Goal: Information Seeking & Learning: Learn about a topic

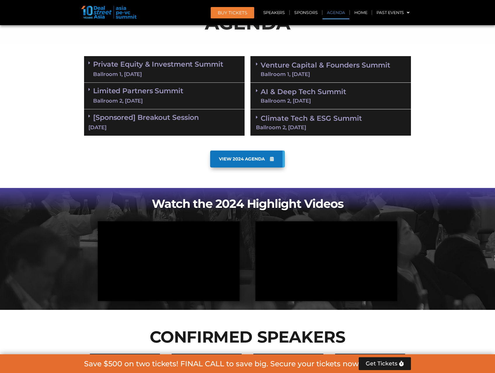
scroll to position [331, 0]
click at [91, 64] on span at bounding box center [90, 62] width 5 height 5
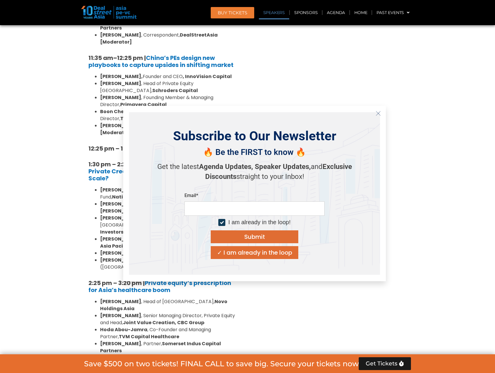
scroll to position [710, 0]
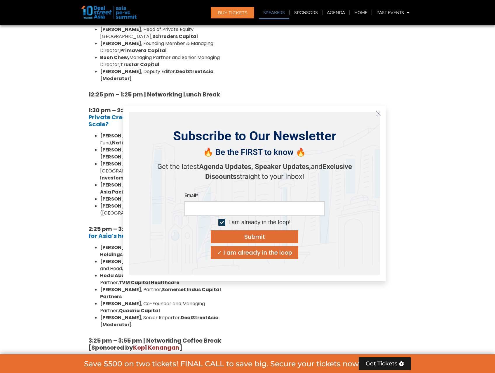
click at [378, 112] on icon "Close" at bounding box center [378, 113] width 5 height 5
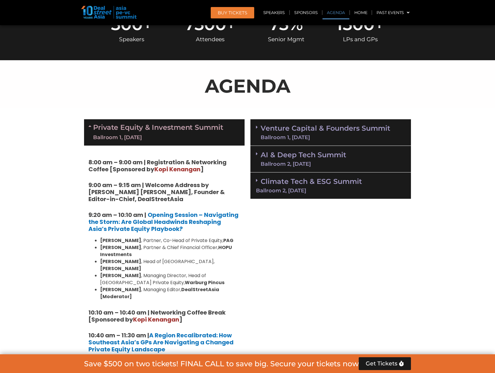
scroll to position [302, 0]
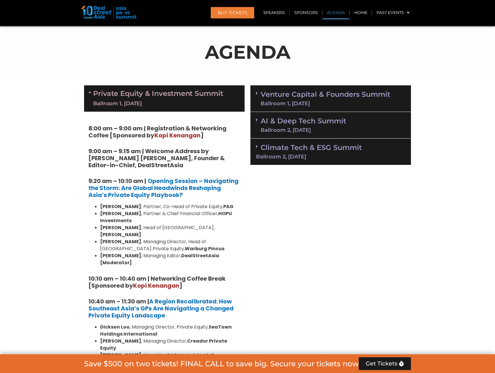
click at [106, 229] on strong "[PERSON_NAME]" at bounding box center [120, 227] width 41 height 7
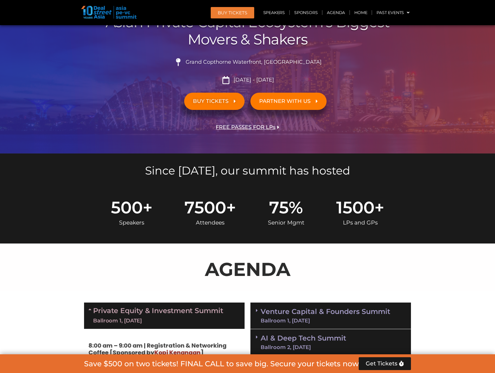
scroll to position [0, 0]
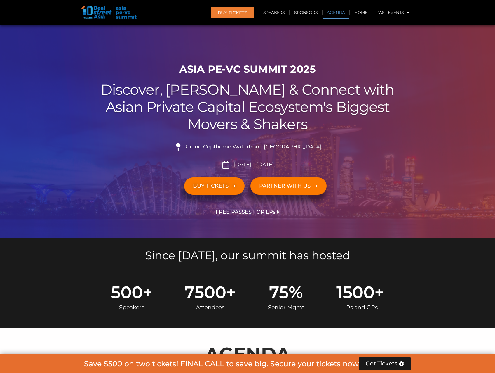
click at [342, 10] on link "Agenda" at bounding box center [336, 12] width 27 height 13
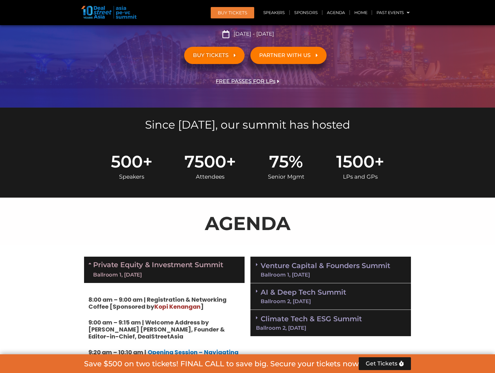
scroll to position [14, 0]
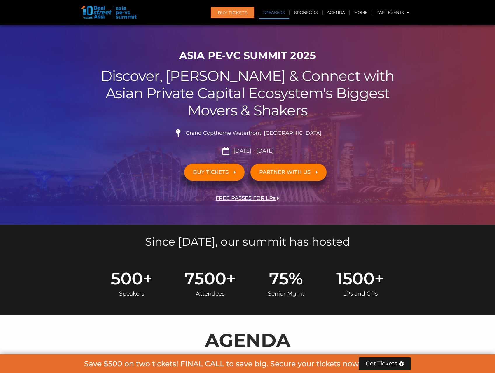
click at [284, 13] on link "Speakers" at bounding box center [274, 12] width 30 height 13
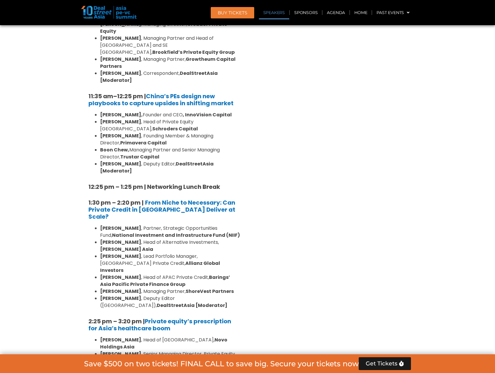
scroll to position [479, 0]
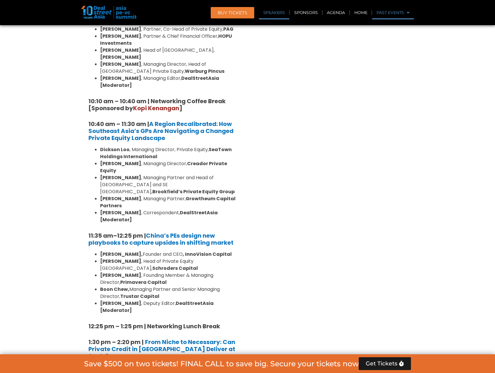
click at [396, 11] on link "Past Events" at bounding box center [393, 12] width 42 height 13
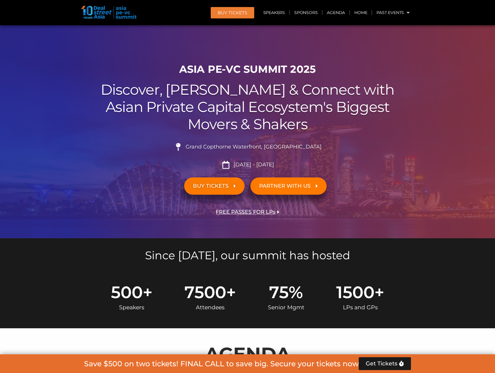
click at [95, 13] on img at bounding box center [108, 12] width 55 height 13
click at [118, 12] on img at bounding box center [108, 12] width 55 height 13
click at [122, 12] on img at bounding box center [108, 12] width 55 height 13
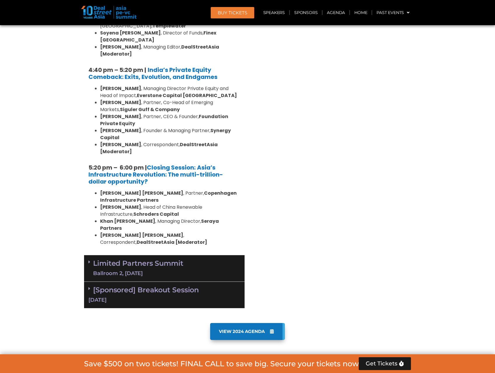
scroll to position [1022, 0]
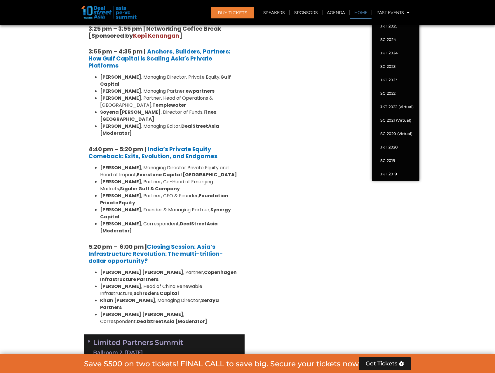
click at [357, 13] on link "Home" at bounding box center [361, 12] width 22 height 13
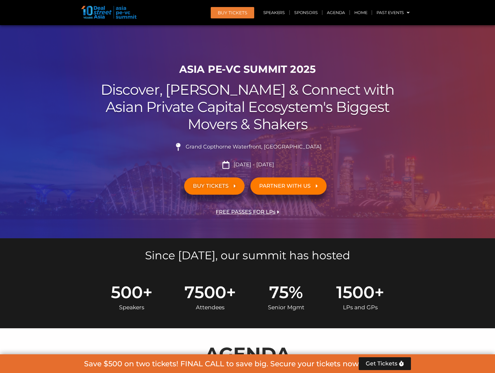
click at [394, 153] on li "Grand Copthorne Waterfront, Singapore​" at bounding box center [247, 149] width 327 height 13
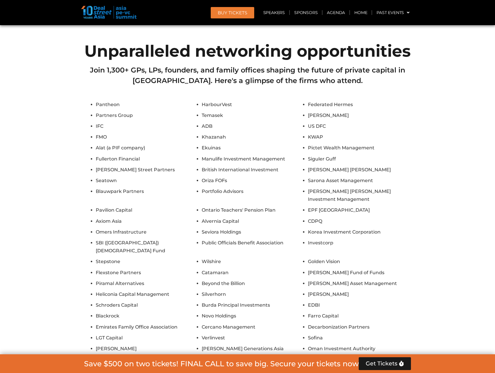
scroll to position [4846, 0]
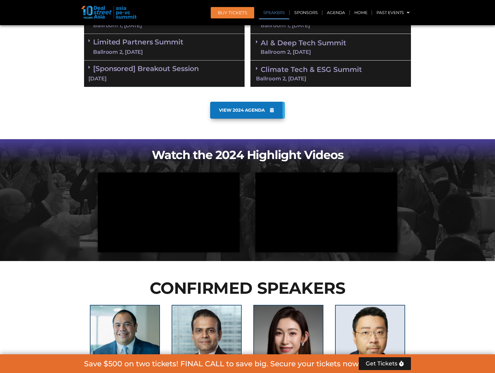
scroll to position [1890, 0]
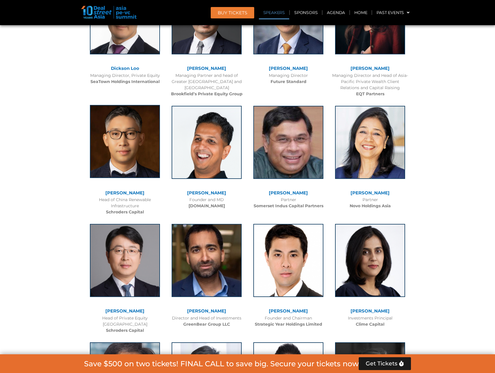
click at [131, 141] on img at bounding box center [125, 141] width 70 height 73
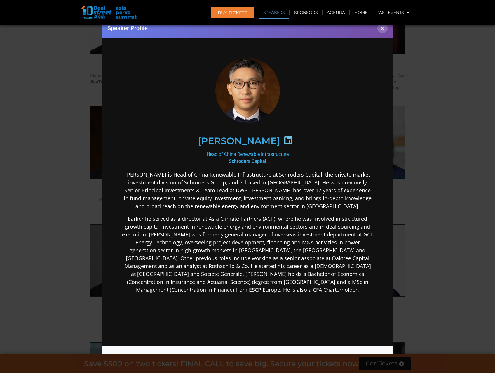
scroll to position [0, 0]
click at [368, 279] on p "Earlier he served as a director at Asia Climate Partners (ACP), where he was in…" at bounding box center [247, 253] width 252 height 79
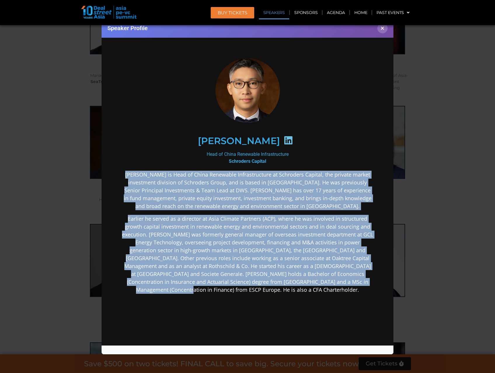
drag, startPoint x: 366, startPoint y: 280, endPoint x: 93, endPoint y: 169, distance: 294.8
click at [102, 169] on html "Yuyu Peng Head of China Renewable Infrastructure Schroders Capital Yuyu Peng is…" at bounding box center [248, 221] width 292 height 370
copy div "Yuyu Peng is Head of China Renewable Infrastructure at Schroders Capital, the p…"
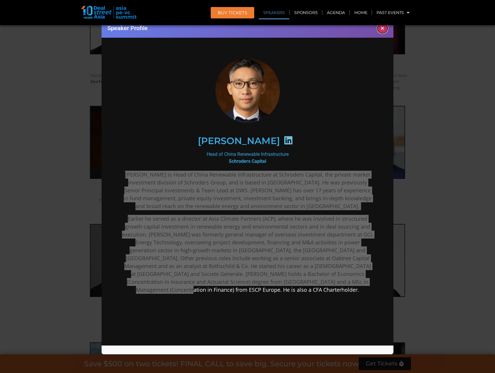
click at [385, 30] on button "×" at bounding box center [382, 28] width 10 height 10
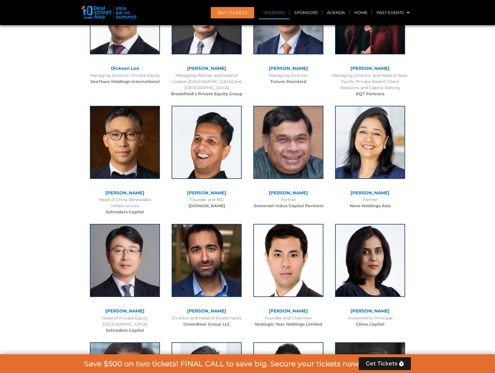
scroll to position [1293, 0]
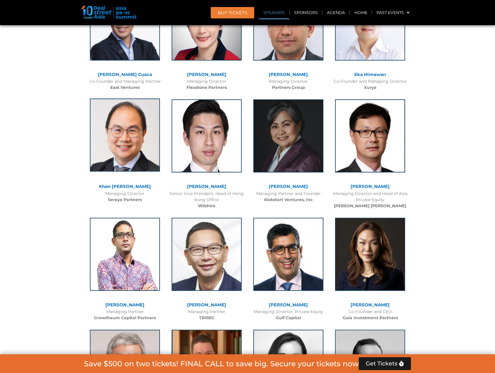
click at [135, 134] on img at bounding box center [125, 134] width 70 height 73
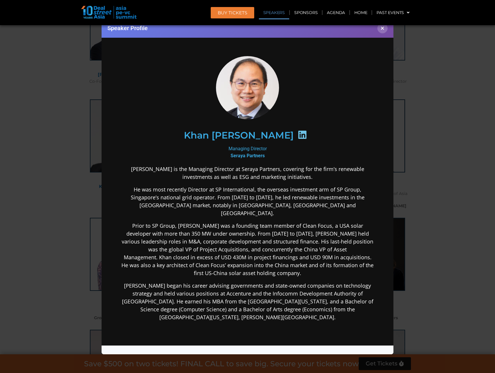
scroll to position [0, 0]
click at [262, 305] on p "Khan began his career advising governments and state-owned companies on technol…" at bounding box center [247, 300] width 252 height 39
click at [127, 168] on p "Khan is the Managing Director at Seraya Partners, covering for the firm’s renew…" at bounding box center [247, 173] width 252 height 16
click at [125, 168] on p "Khan is the Managing Director at Seraya Partners, covering for the firm’s renew…" at bounding box center [247, 173] width 252 height 16
click at [253, 306] on p "Khan began his career advising governments and state-owned companies on technol…" at bounding box center [247, 300] width 252 height 39
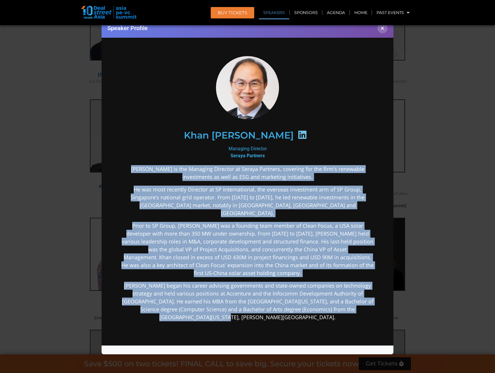
drag, startPoint x: 253, startPoint y: 308, endPoint x: 124, endPoint y: 166, distance: 191.6
click at [124, 166] on div "Khan is the Managing Director at Seraya Partners, covering for the firm’s renew…" at bounding box center [247, 289] width 252 height 248
copy div "Khan is the Managing Director at Seraya Partners, covering for the firm’s renew…"
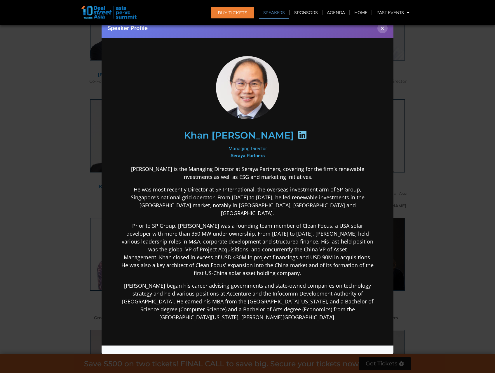
click at [307, 122] on div "Khan [PERSON_NAME]" at bounding box center [247, 135] width 227 height 30
click at [382, 30] on button "×" at bounding box center [382, 28] width 10 height 10
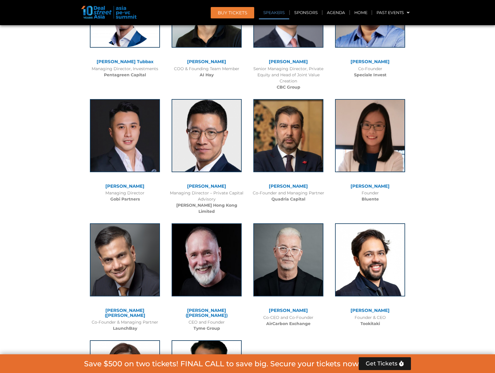
scroll to position [3717, 0]
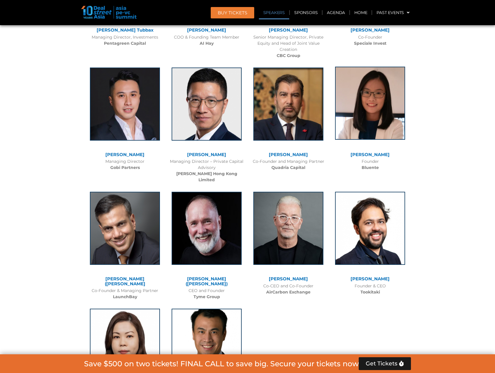
click at [367, 89] on img at bounding box center [370, 103] width 70 height 73
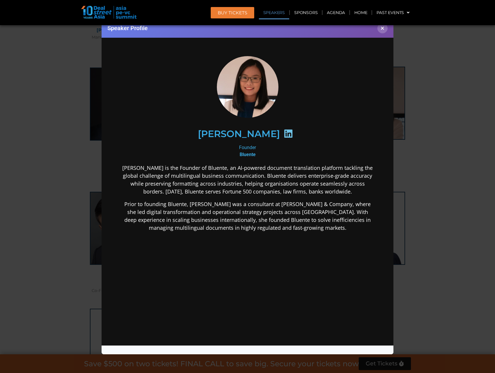
scroll to position [0, 0]
click at [428, 151] on div "Speaker Profile ×" at bounding box center [247, 186] width 495 height 373
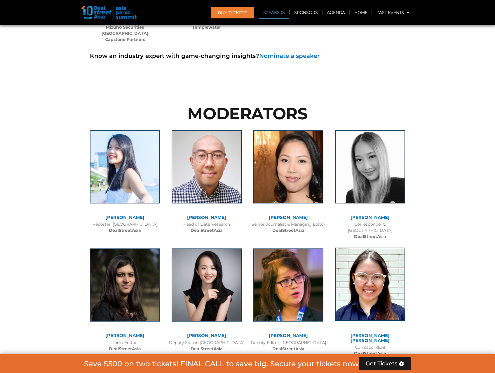
scroll to position [4242, 0]
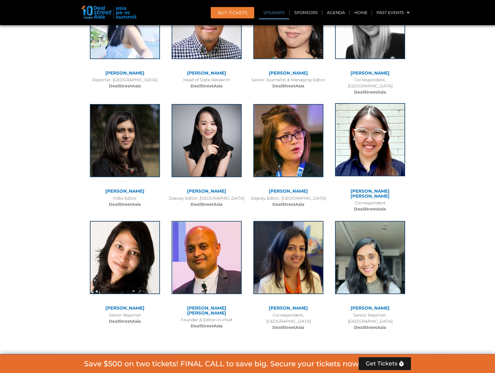
click at [365, 103] on img at bounding box center [370, 139] width 70 height 73
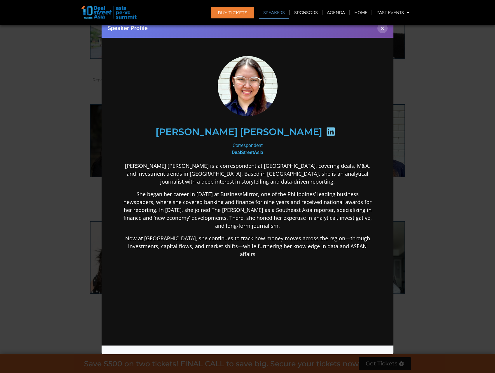
scroll to position [0, 0]
click at [255, 251] on p "Now at DealstreetAsia, she continues to track how money moves across the region…" at bounding box center [247, 246] width 252 height 24
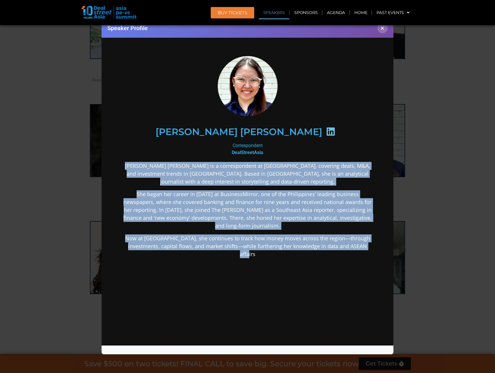
drag, startPoint x: 236, startPoint y: 241, endPoint x: 119, endPoint y: 165, distance: 140.1
click at [119, 165] on div "Katrina Bianca Cuaresma Correspondent DealStreetAsia Katrina Bianca Cuaresma is…" at bounding box center [247, 203] width 280 height 322
copy div "Katrina Bianca Cuaresma is a correspondent at DealStreetAsia, covering deals, M…"
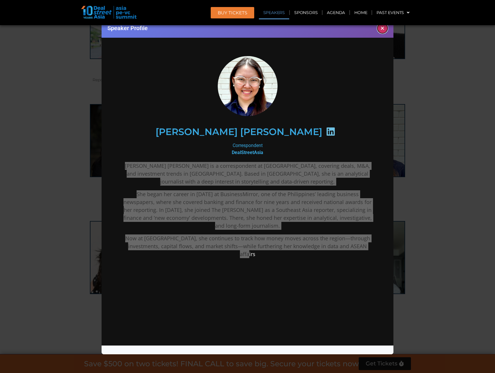
click at [384, 29] on button "×" at bounding box center [382, 28] width 10 height 10
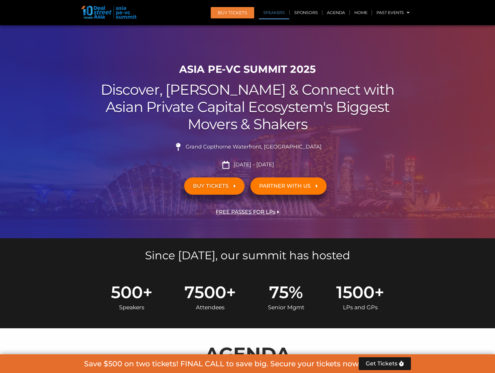
click at [277, 12] on link "Speakers" at bounding box center [274, 12] width 30 height 13
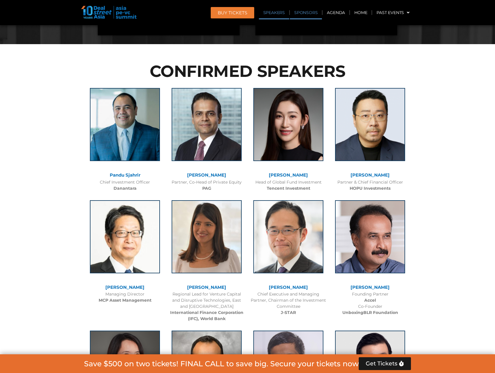
scroll to position [634, 0]
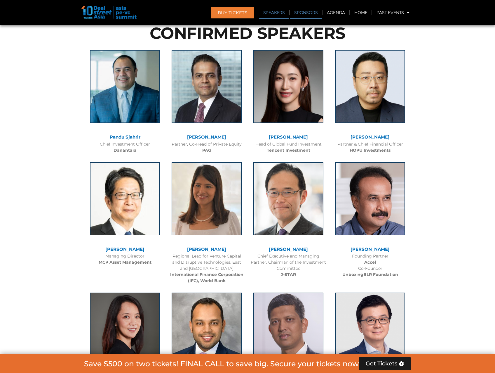
click at [303, 15] on link "Sponsors" at bounding box center [306, 12] width 32 height 13
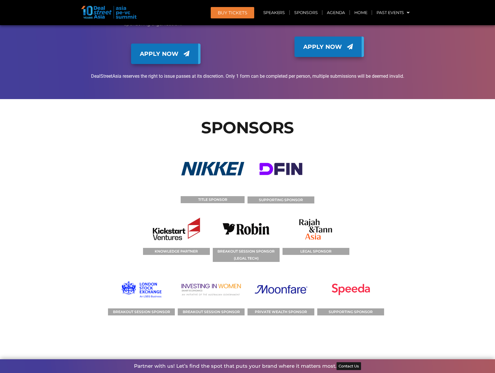
scroll to position [6152, 0]
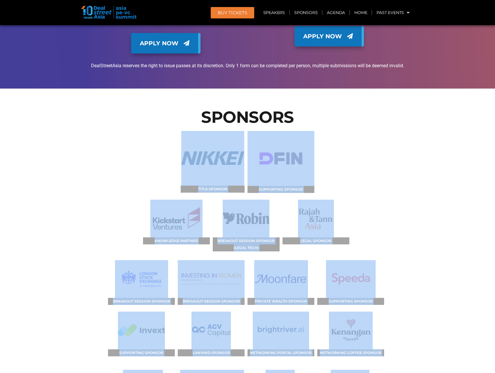
drag, startPoint x: 423, startPoint y: 298, endPoint x: 163, endPoint y: 42, distance: 365.0
click at [163, 88] on section "SPONSORS TITLE SPONSOR SUPPORTING SPONSOR KNOWLEDGE PARTNER BREAKOUT SESSION SP…" at bounding box center [247, 282] width 495 height 389
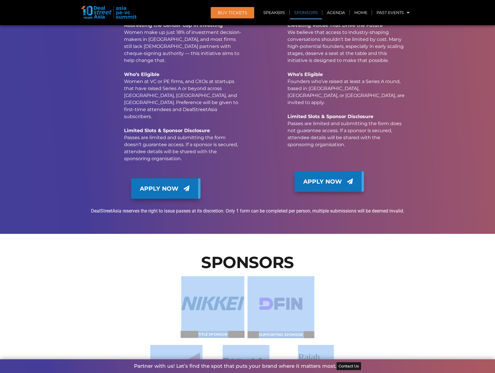
scroll to position [6006, 0]
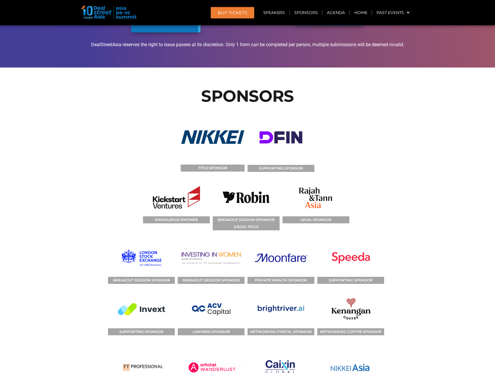
scroll to position [6181, 0]
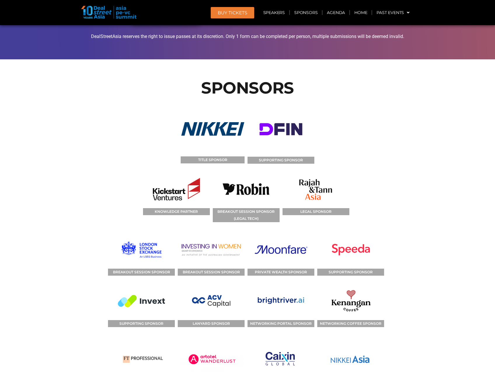
click at [330, 170] on img at bounding box center [316, 189] width 36 height 38
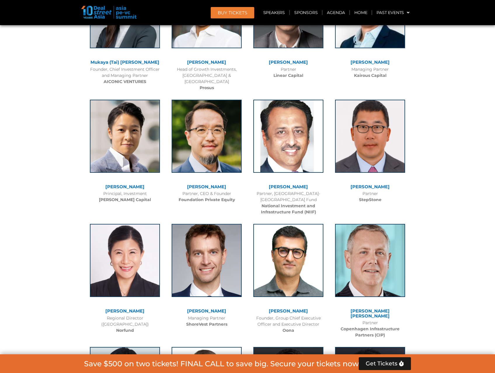
scroll to position [2637, 0]
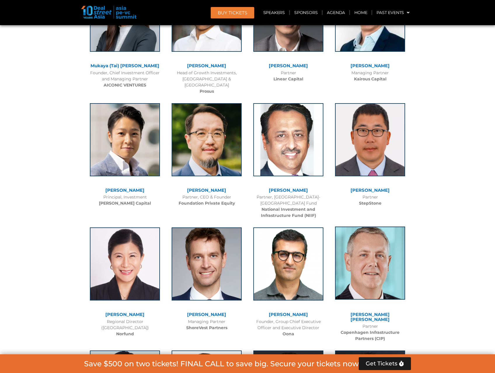
click at [376, 241] on img at bounding box center [370, 262] width 70 height 73
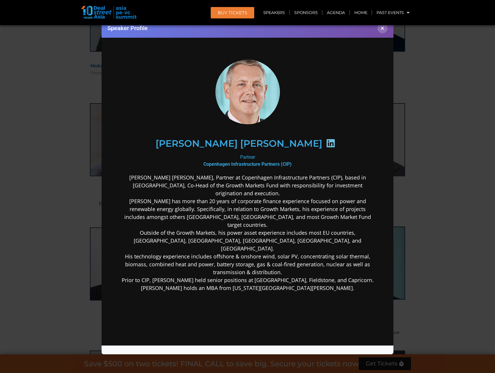
scroll to position [0, 0]
click at [383, 29] on button "×" at bounding box center [382, 28] width 10 height 10
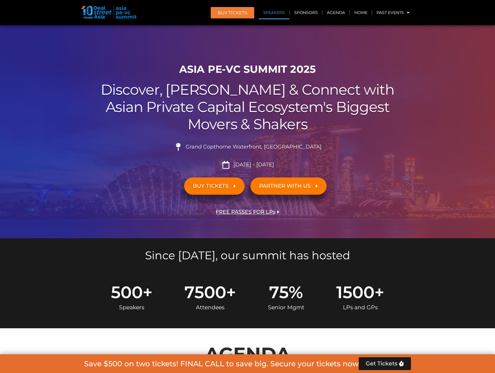
click at [277, 14] on link "Speakers" at bounding box center [274, 12] width 30 height 13
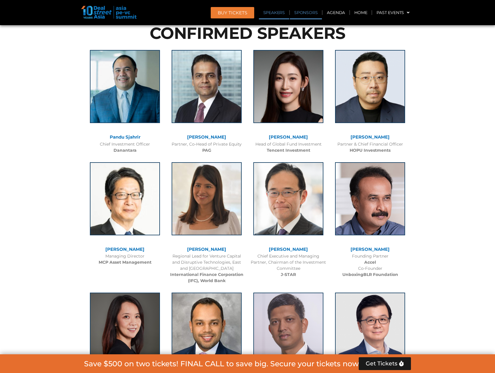
click at [307, 12] on link "Sponsors" at bounding box center [306, 12] width 32 height 13
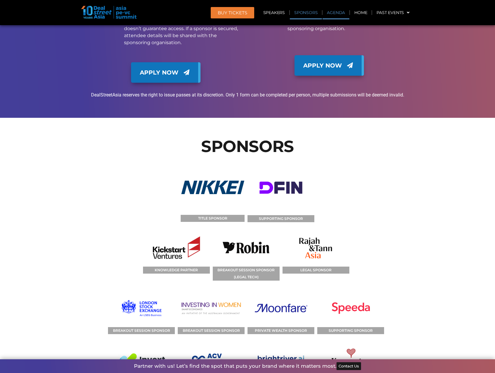
click at [331, 13] on link "Agenda" at bounding box center [336, 12] width 27 height 13
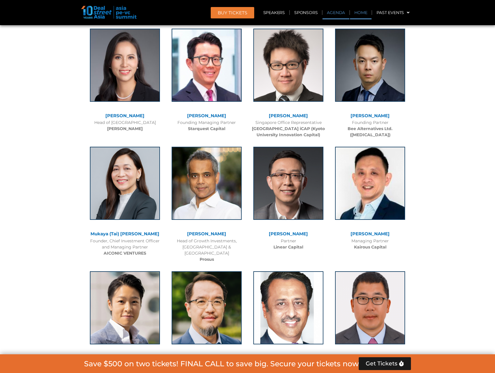
scroll to position [306, 0]
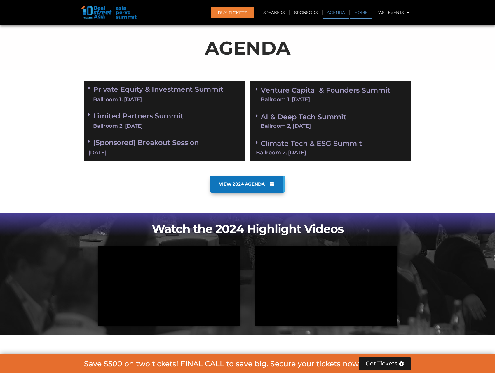
click at [355, 14] on link "Home" at bounding box center [361, 12] width 22 height 13
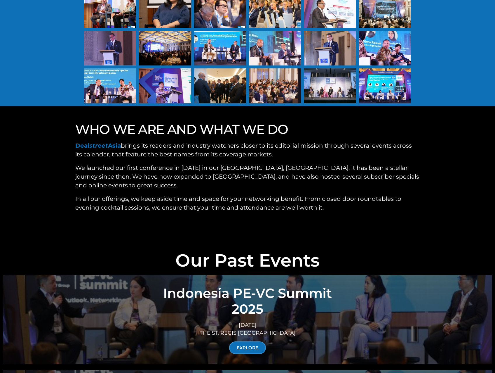
scroll to position [1869, 0]
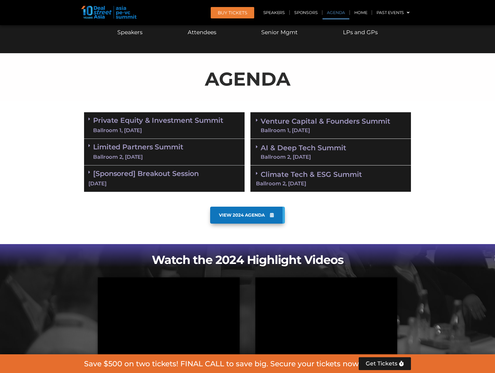
scroll to position [272, 0]
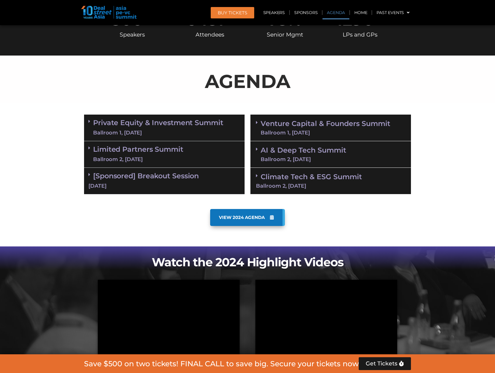
click at [128, 128] on link "Private Equity & Investment Summit Ballroom 1, [DATE]" at bounding box center [158, 128] width 130 height 18
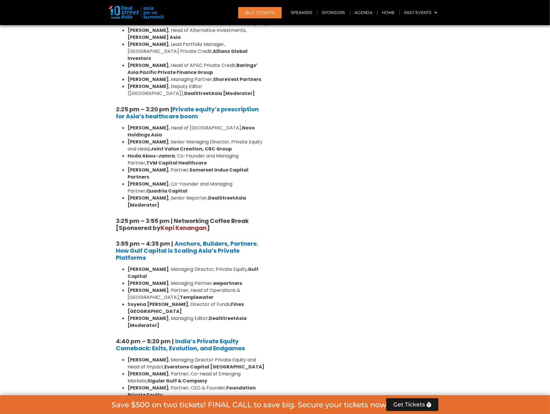
scroll to position [840, 0]
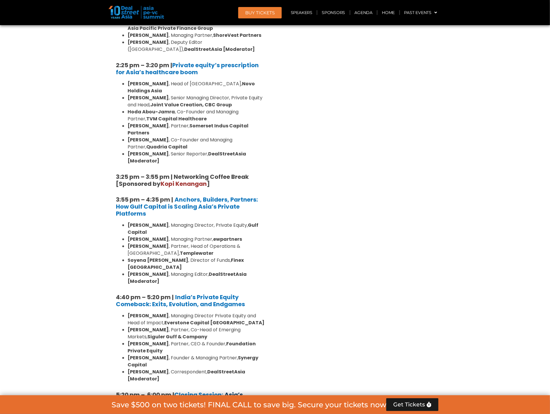
scroll to position [1002, 0]
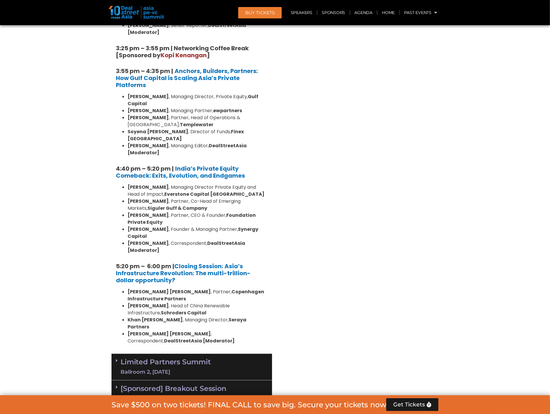
drag, startPoint x: 328, startPoint y: 162, endPoint x: 333, endPoint y: 162, distance: 4.7
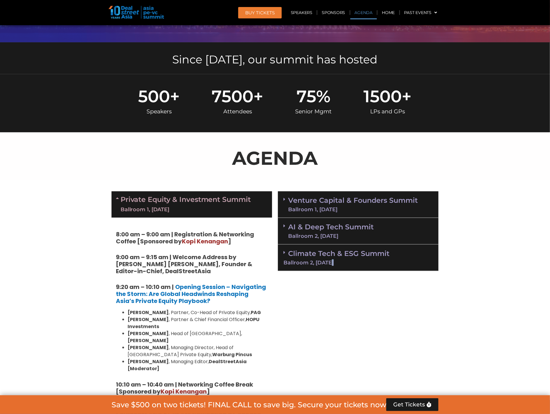
scroll to position [191, 0]
